Goal: Information Seeking & Learning: Learn about a topic

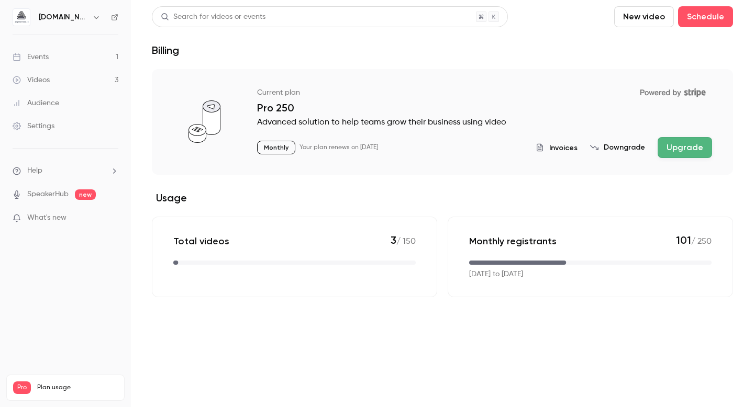
click at [53, 78] on link "Videos 3" at bounding box center [65, 80] width 131 height 23
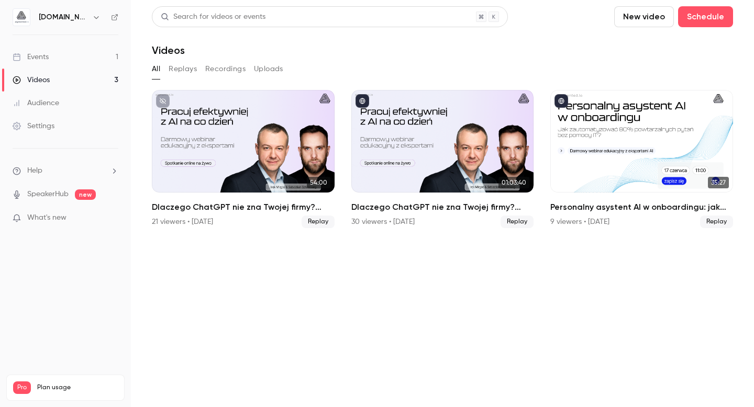
click at [55, 58] on link "Events 1" at bounding box center [65, 57] width 131 height 23
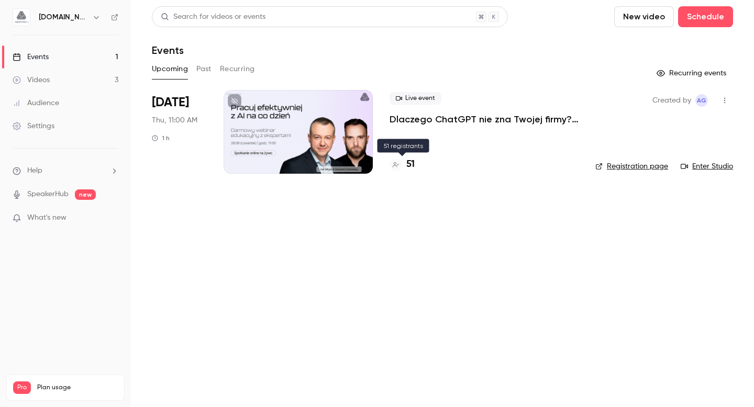
click at [411, 163] on h4 "51" at bounding box center [410, 165] width 8 height 14
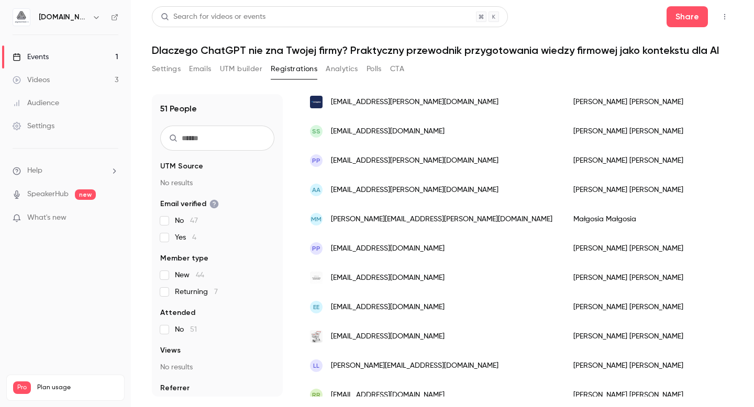
scroll to position [472, 0]
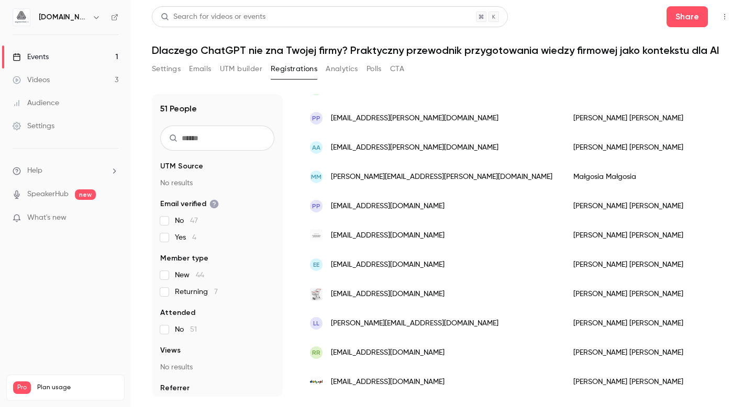
click at [360, 295] on span "[EMAIL_ADDRESS][DOMAIN_NAME]" at bounding box center [388, 294] width 114 height 11
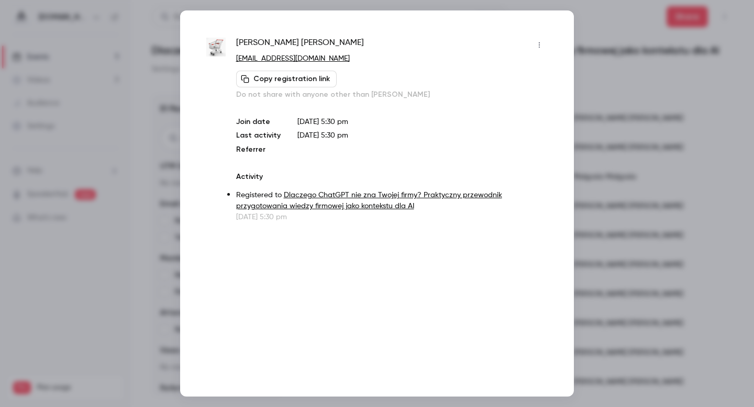
click at [215, 48] on img at bounding box center [215, 47] width 19 height 19
click at [626, 203] on div at bounding box center [377, 203] width 754 height 407
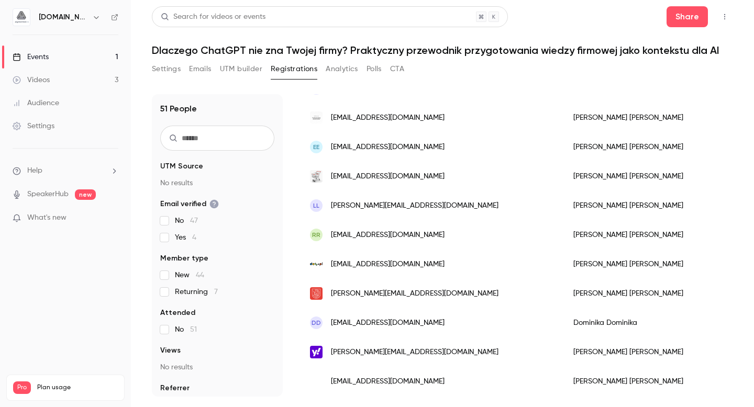
scroll to position [590, 0]
